Goal: Information Seeking & Learning: Learn about a topic

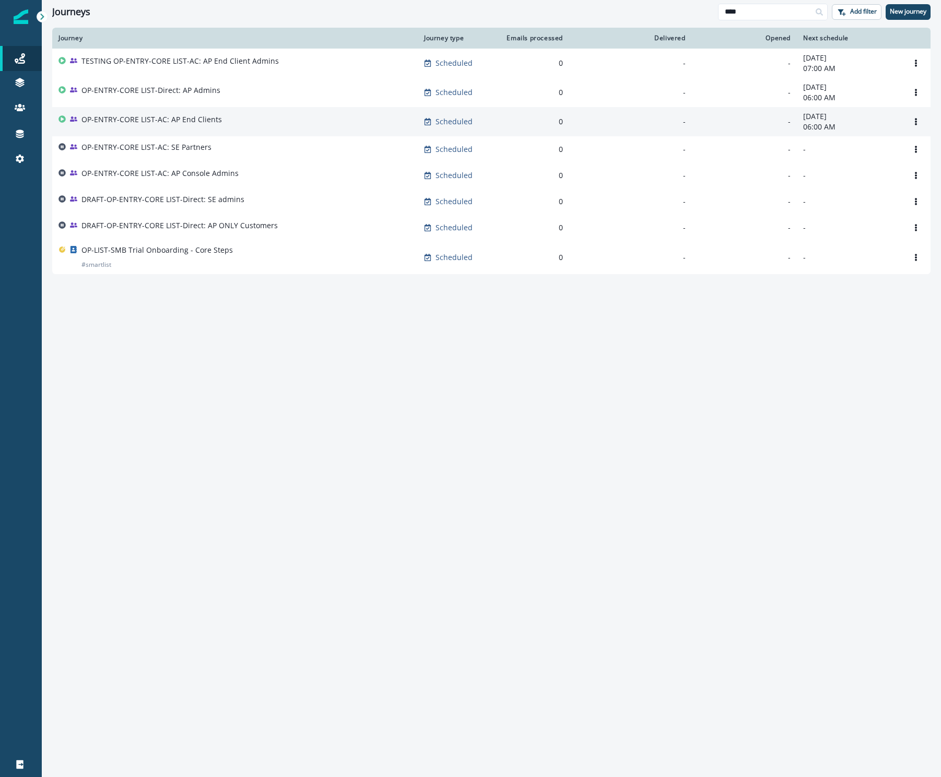
click at [172, 121] on p "OP-ENTRY-CORE LIST-AC: AP End Clients" at bounding box center [151, 119] width 140 height 10
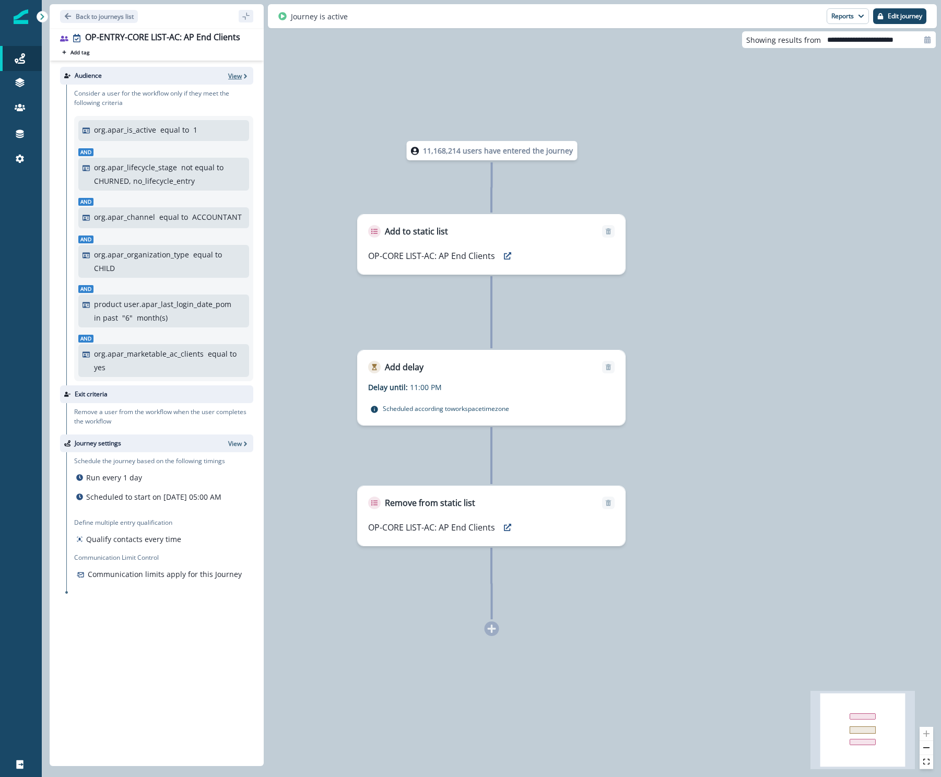
click at [232, 78] on p "View" at bounding box center [235, 76] width 14 height 9
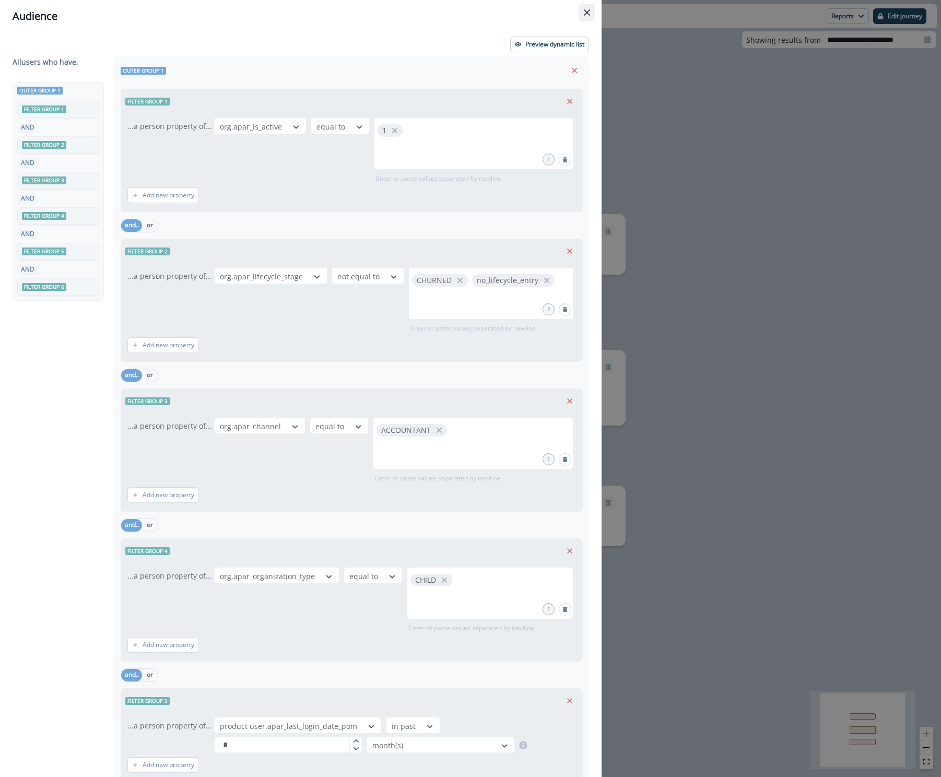
click at [588, 15] on icon "Close" at bounding box center [587, 12] width 6 height 6
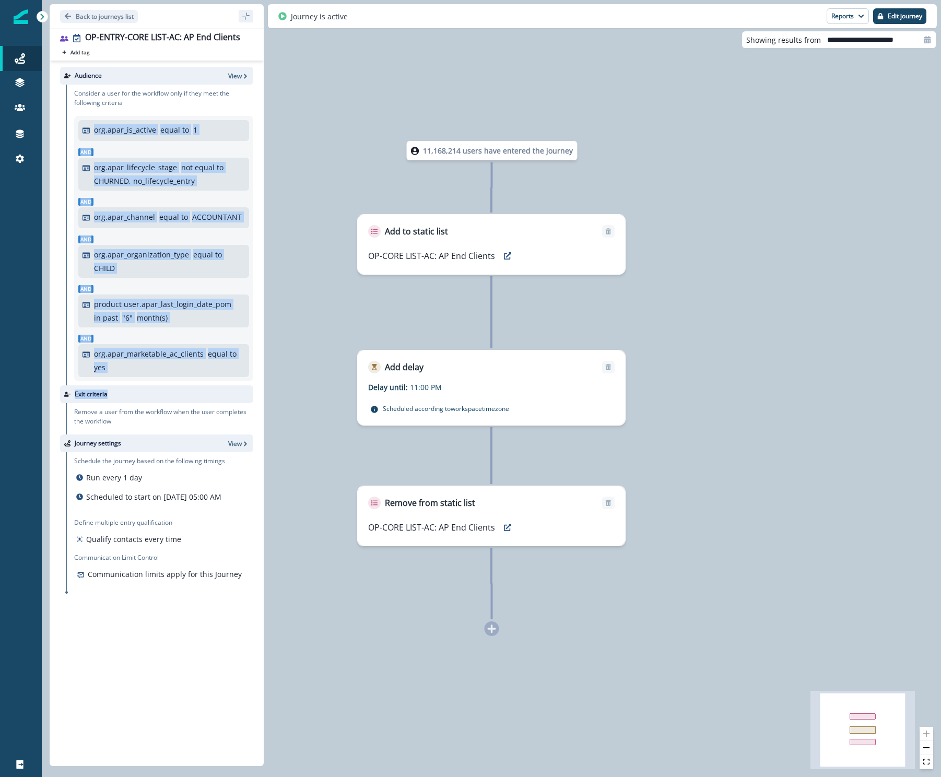
drag, startPoint x: 79, startPoint y: 132, endPoint x: 200, endPoint y: 393, distance: 288.2
click at [200, 393] on div "Audience View Consider a user for the workflow only if they meet the following …" at bounding box center [157, 411] width 214 height 701
copy div "org.apar_is_active equal to 1 And org.apar_lifecycle_stage not equal to CHURNED…"
click at [94, 16] on p "Back to journeys list" at bounding box center [105, 16] width 58 height 9
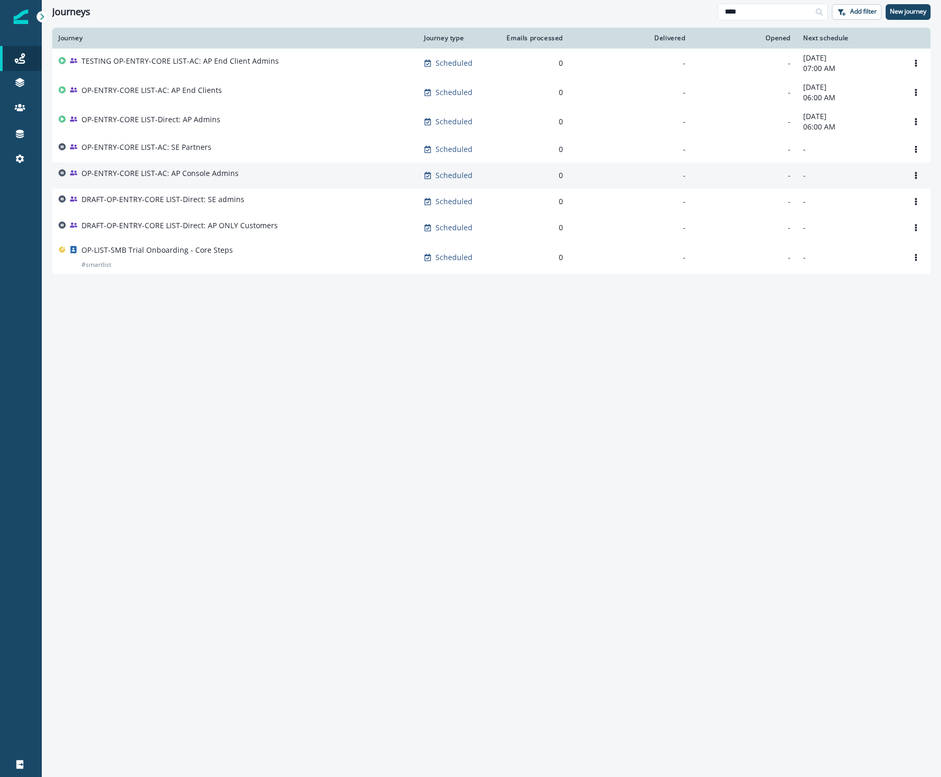
click at [207, 175] on p "OP-ENTRY-CORE LIST-AC: AP Console Admins" at bounding box center [159, 173] width 157 height 10
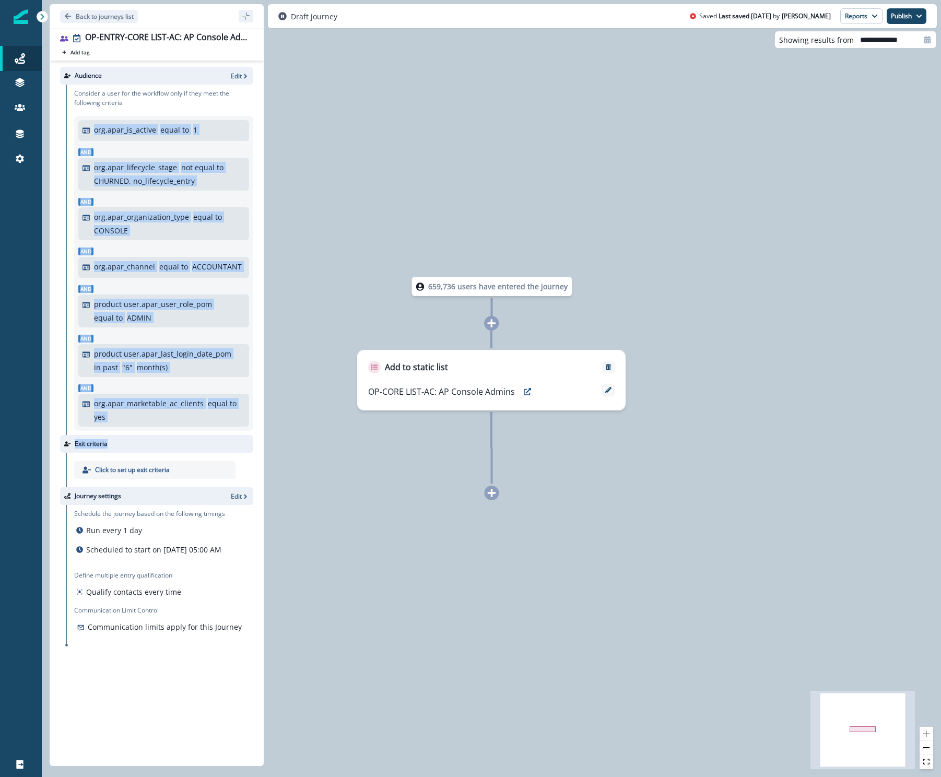
drag, startPoint x: 82, startPoint y: 128, endPoint x: 179, endPoint y: 439, distance: 325.9
click at [179, 439] on div "Audience Edit Consider a user for the workflow only if they meet the following …" at bounding box center [157, 411] width 214 height 701
copy div "org.apar_is_active equal to 1 And org.apar_lifecycle_stage not equal to CHURNED…"
click at [93, 16] on p "Back to journeys list" at bounding box center [105, 16] width 58 height 9
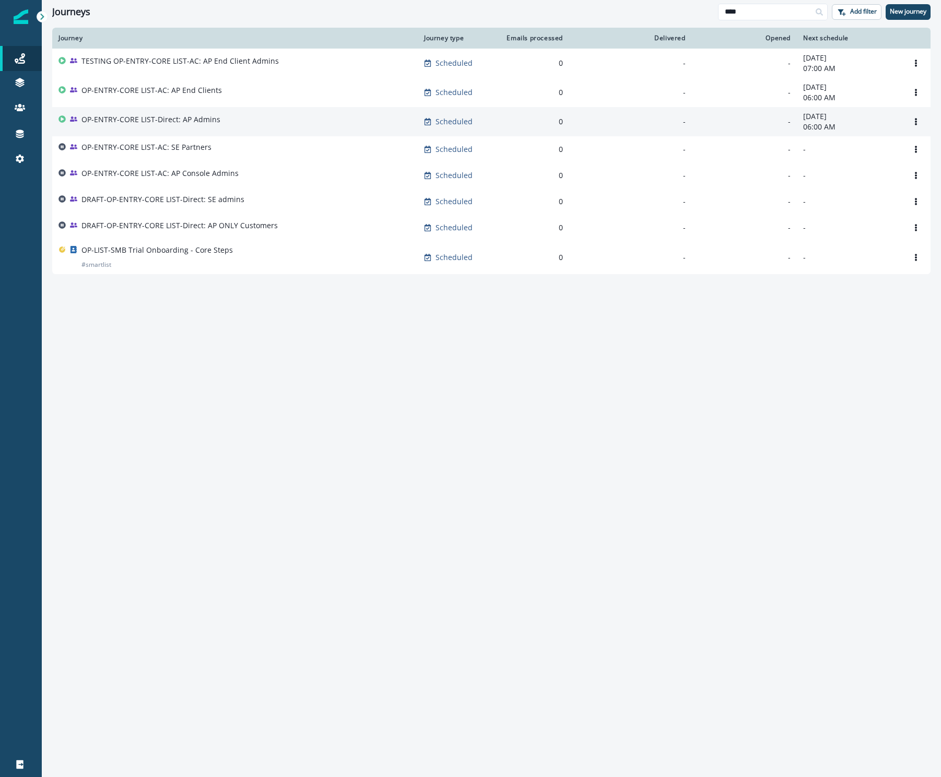
click at [172, 121] on p "OP-ENTRY-CORE LIST-Direct: AP Admins" at bounding box center [150, 119] width 139 height 10
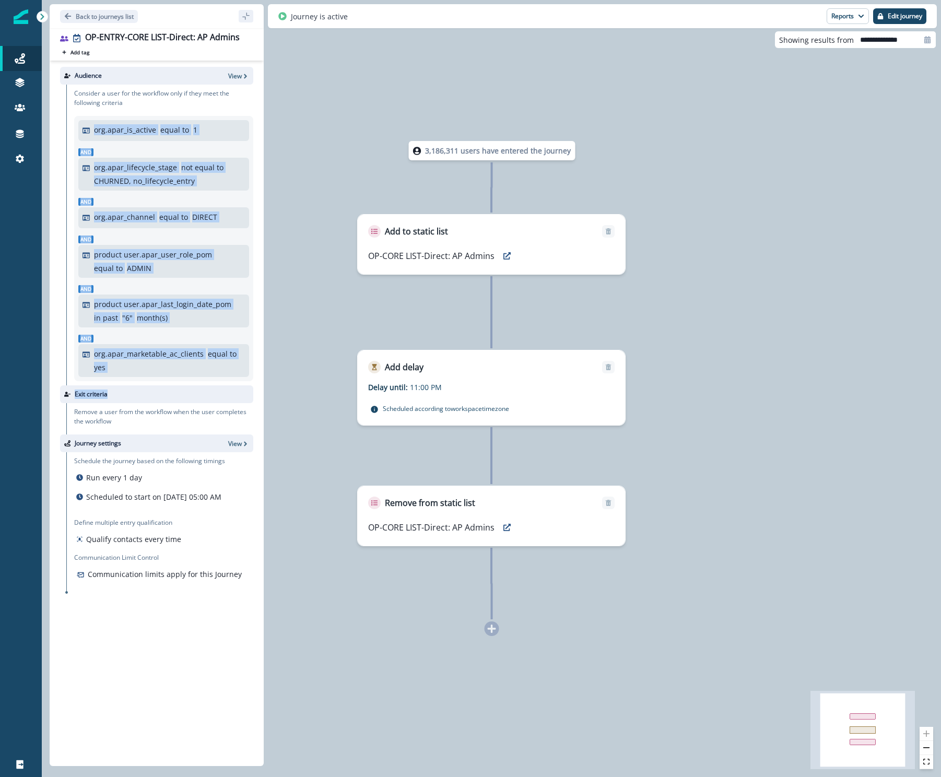
drag, startPoint x: 82, startPoint y: 130, endPoint x: 189, endPoint y: 389, distance: 279.9
click at [189, 389] on div "Audience View Consider a user for the workflow only if they meet the following …" at bounding box center [157, 411] width 214 height 701
copy div "org.apar_is_active equal to 1 And org.apar_lifecycle_stage not equal to CHURNED…"
click at [104, 14] on p "Back to journeys list" at bounding box center [105, 16] width 58 height 9
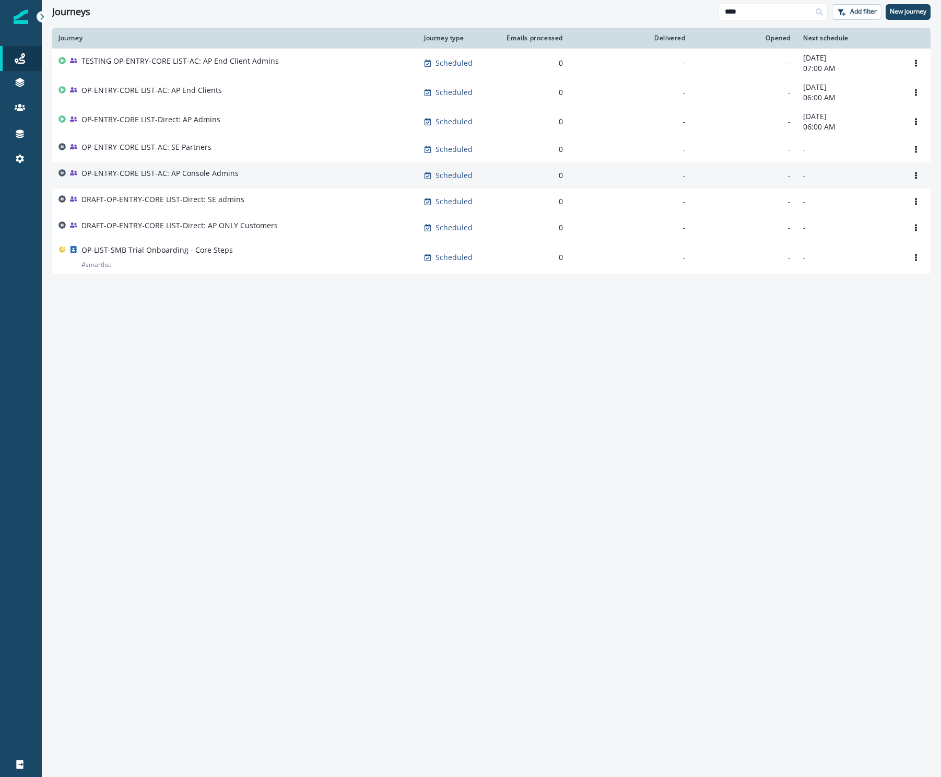
click at [191, 175] on p "OP-ENTRY-CORE LIST-AC: AP Console Admins" at bounding box center [159, 173] width 157 height 10
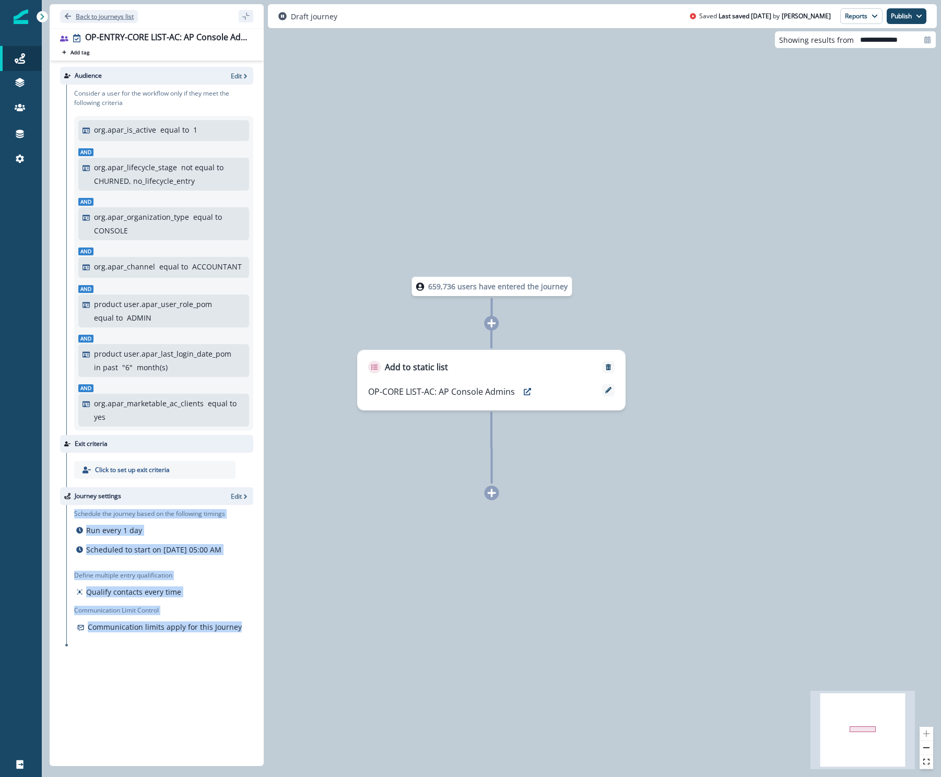
click at [103, 16] on p "Back to journeys list" at bounding box center [105, 16] width 58 height 9
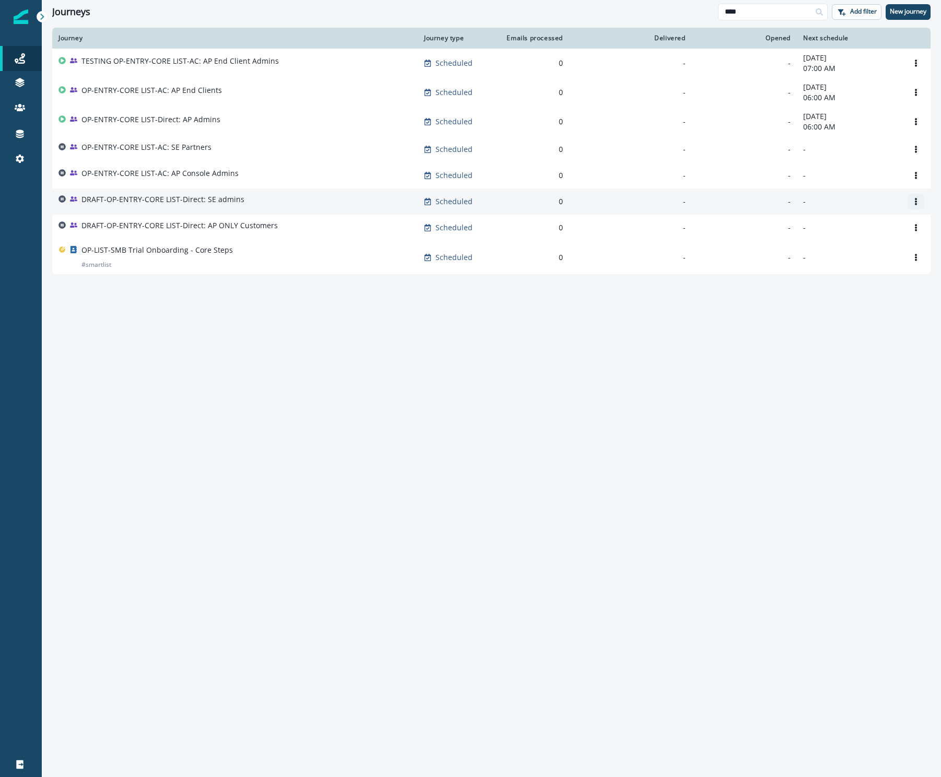
click at [915, 201] on icon "Options" at bounding box center [915, 201] width 2 height 7
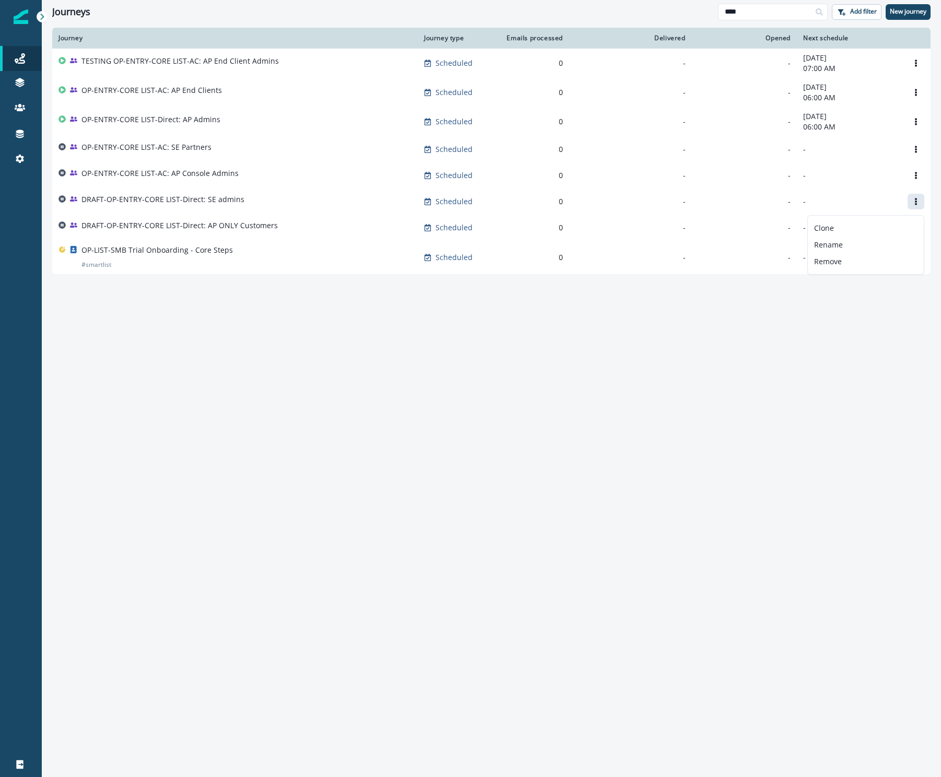
click at [382, 457] on div "Journey Journey type Emails processed Delivered Opened Next schedule TESTING OP…" at bounding box center [491, 402] width 899 height 748
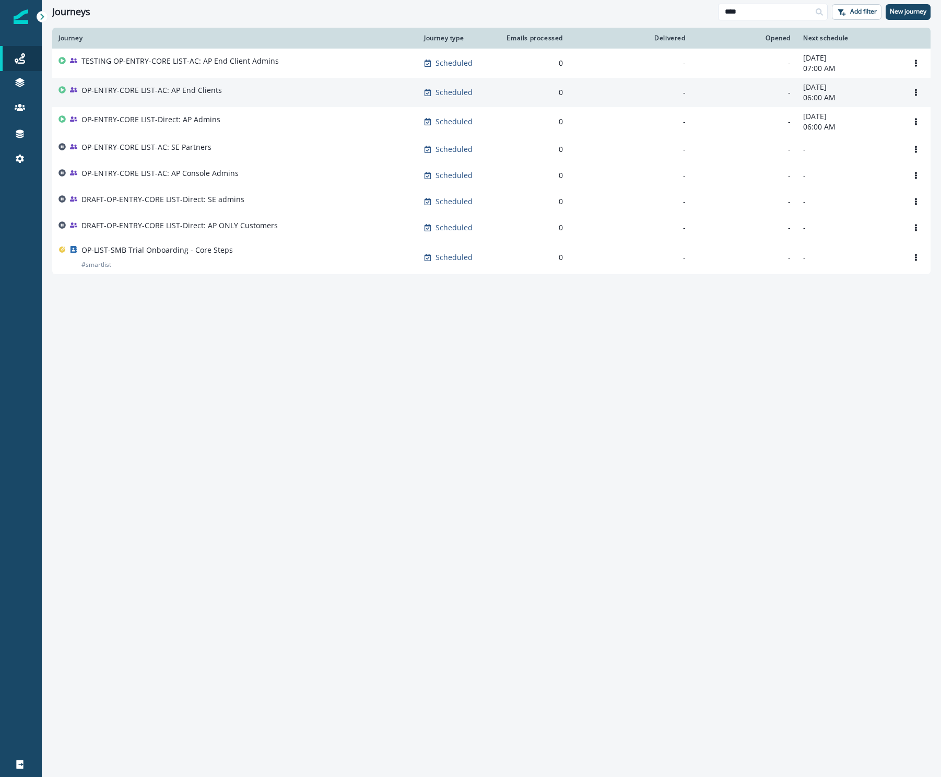
click at [137, 93] on p "OP-ENTRY-CORE LIST-AC: AP End Clients" at bounding box center [151, 90] width 140 height 10
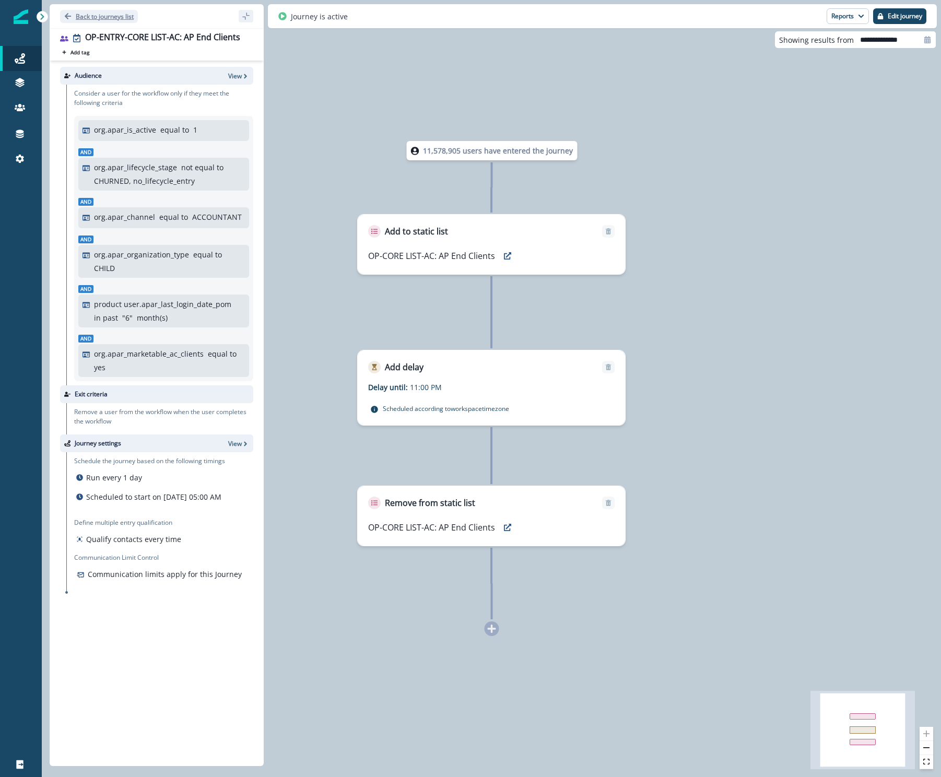
click at [112, 20] on p "Back to journeys list" at bounding box center [105, 16] width 58 height 9
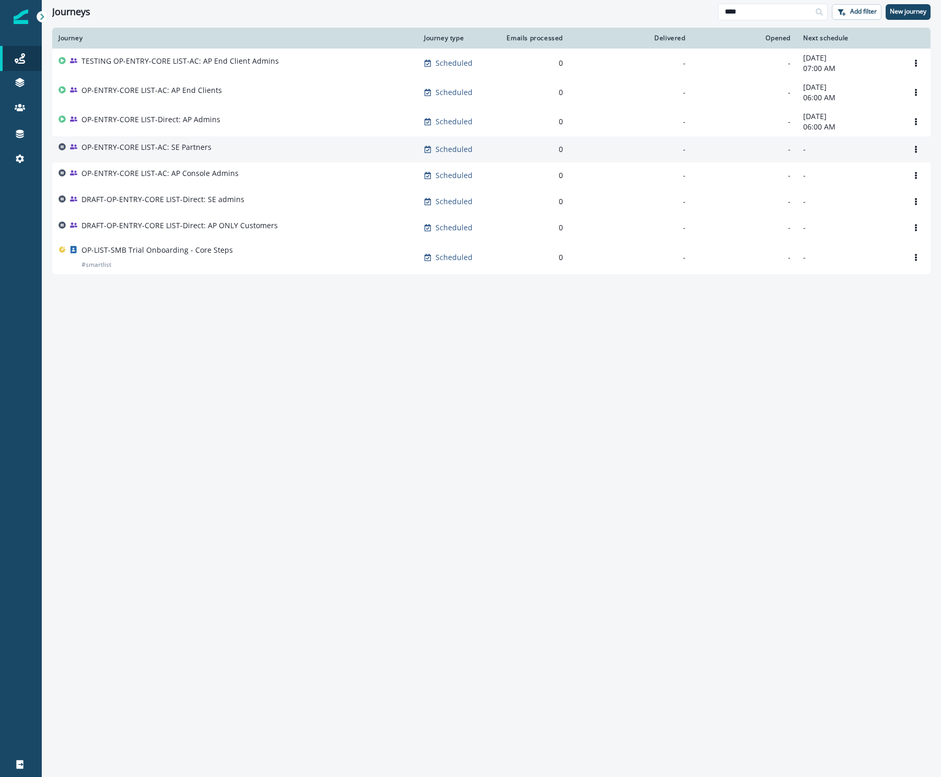
click at [128, 149] on p "OP-ENTRY-CORE LIST-AC: SE Partners" at bounding box center [146, 147] width 130 height 10
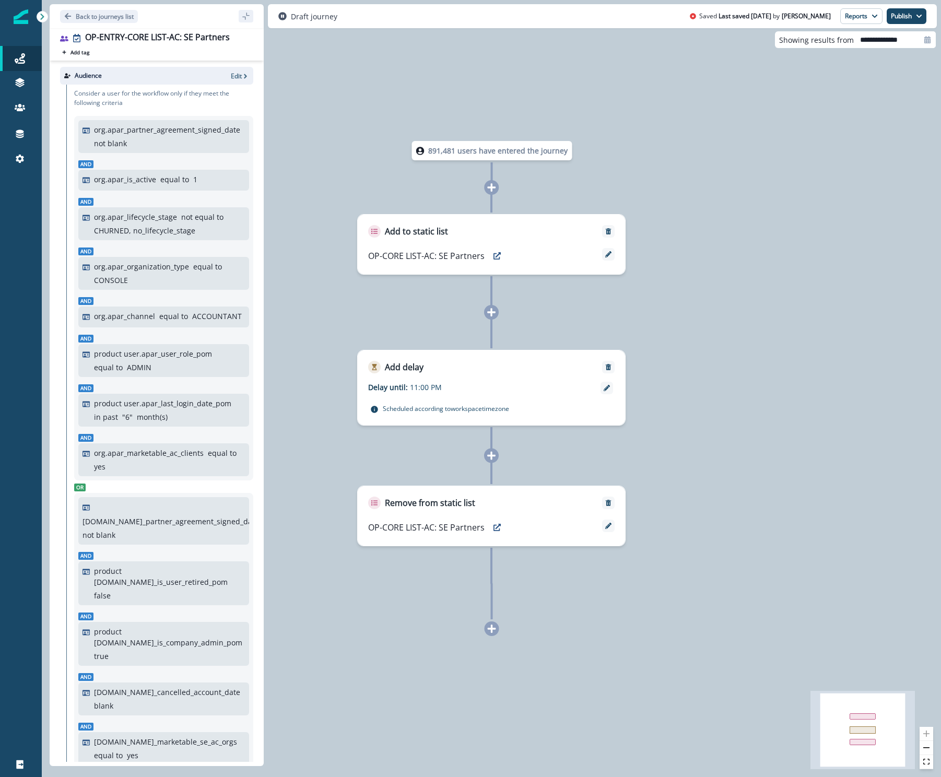
click at [422, 151] on icon at bounding box center [419, 151] width 8 height 8
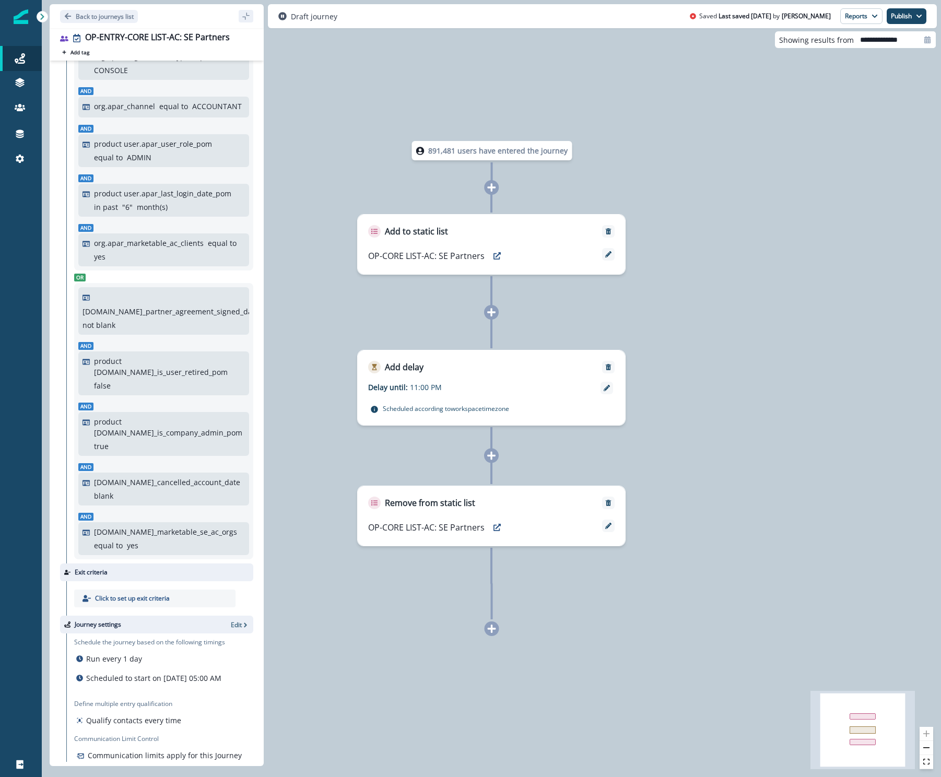
scroll to position [217, 0]
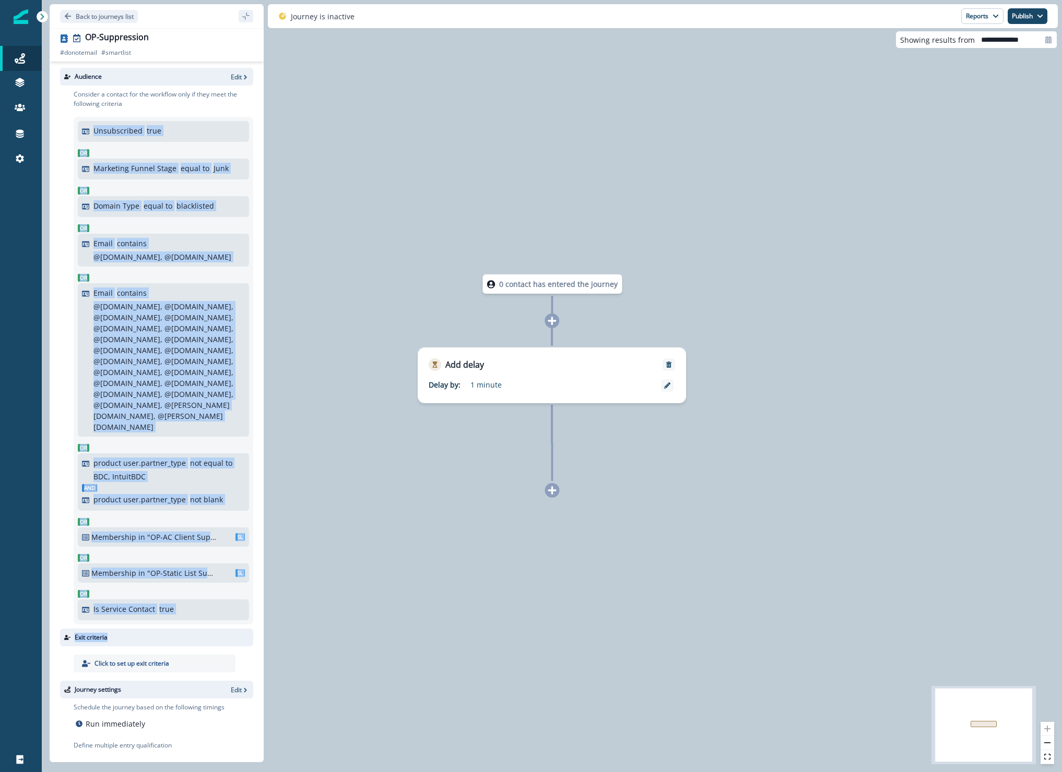
drag, startPoint x: 81, startPoint y: 130, endPoint x: 217, endPoint y: 635, distance: 522.0
click at [217, 635] on div "Audience Edit Consider a contact for the workflow only if they meet the followi…" at bounding box center [157, 410] width 214 height 697
copy div "Unsubscribed true Or Marketing Funnel Stage equal to Junk Or Domain Type equal …"
click at [810, 226] on div "0 contact has entered the journey Add delay Delay by: 1 minute Delay details in…" at bounding box center [552, 386] width 1020 height 772
click at [215, 256] on div "Email contains @hq.bill.com, @divvypay.com" at bounding box center [168, 250] width 151 height 25
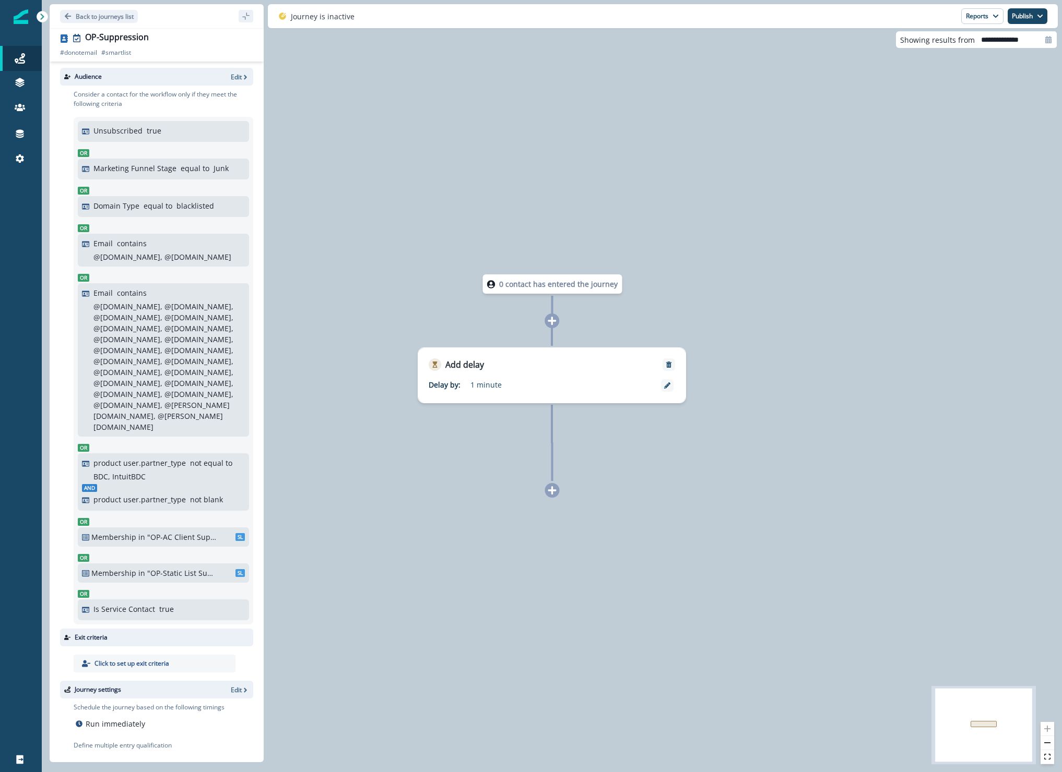
click at [808, 271] on div "0 contact has entered the journey Add delay Delay by: 1 minute Delay details in…" at bounding box center [552, 386] width 1020 height 772
